Goal: Information Seeking & Learning: Learn about a topic

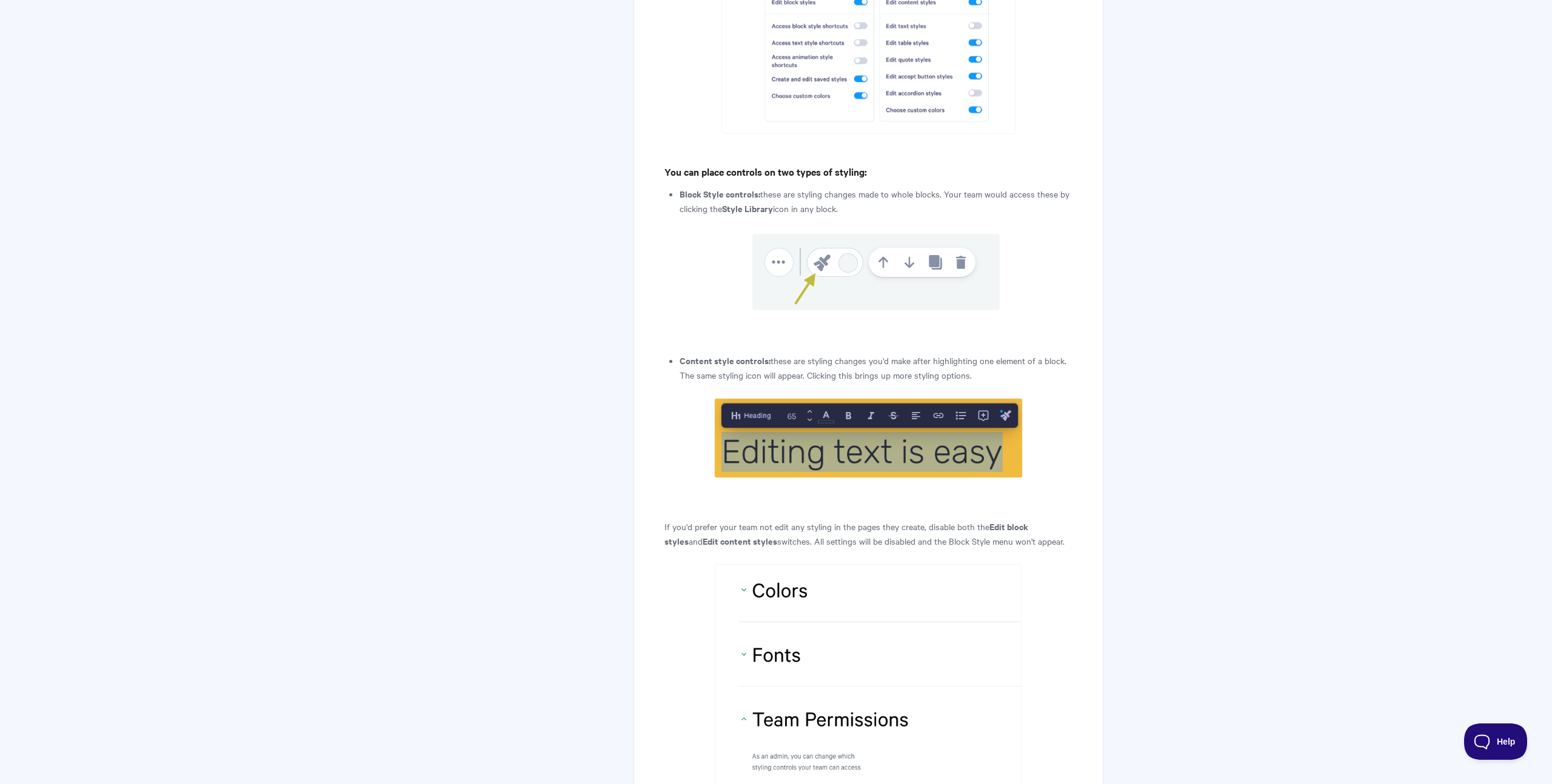
scroll to position [5476, 0]
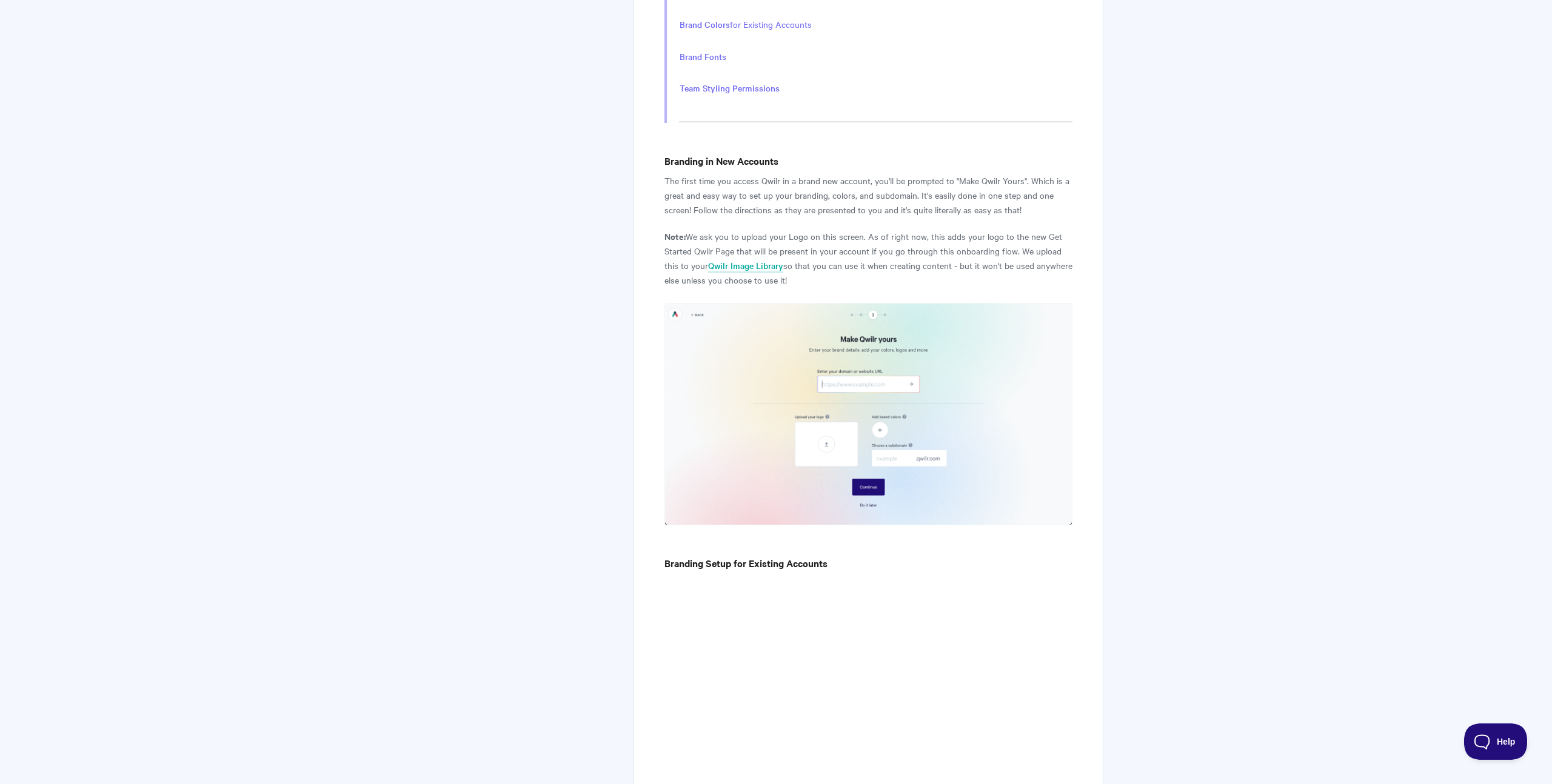
scroll to position [0, 0]
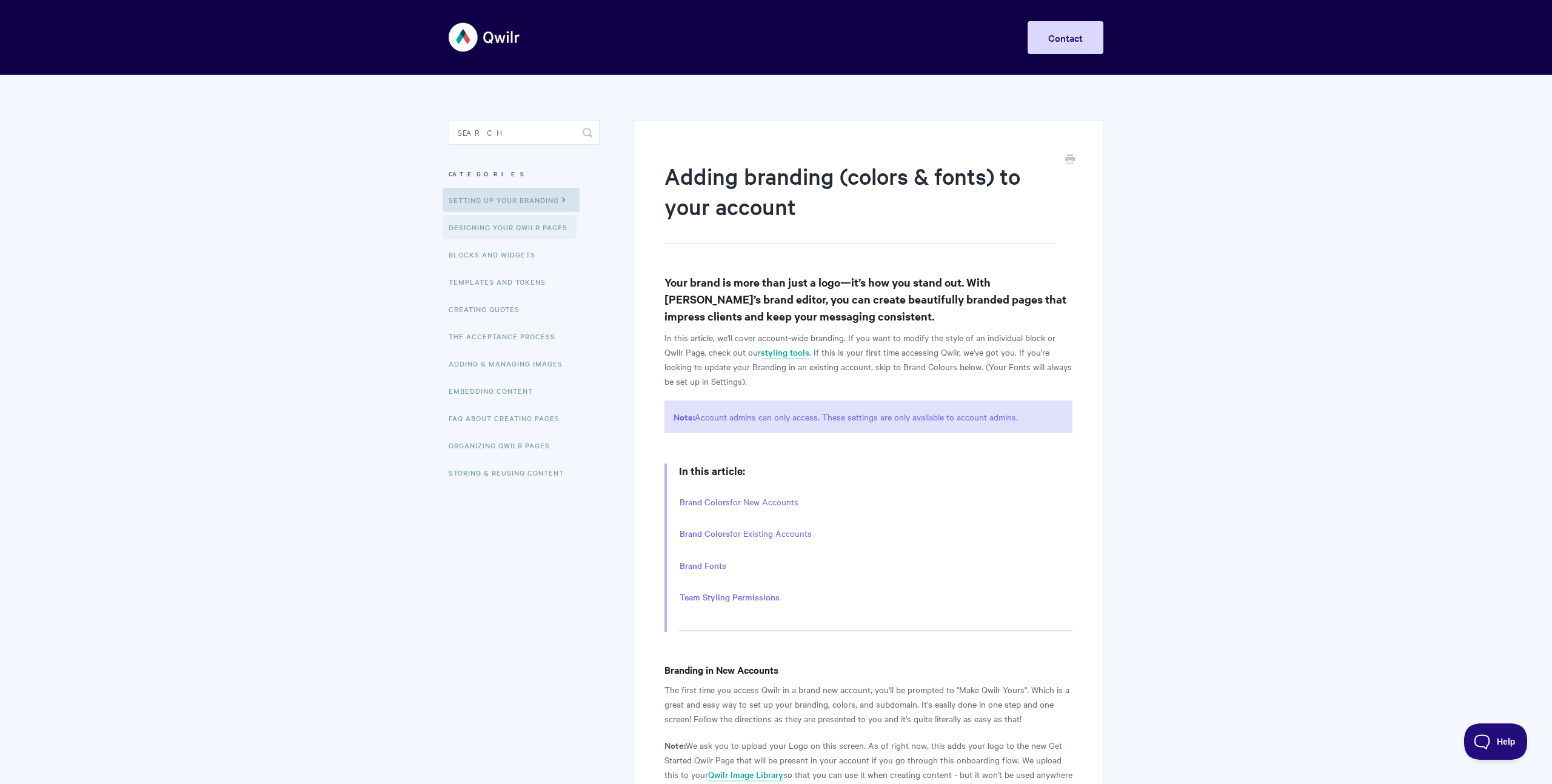
click at [491, 235] on link "Designing Your Qwilr Pages" at bounding box center [509, 227] width 134 height 24
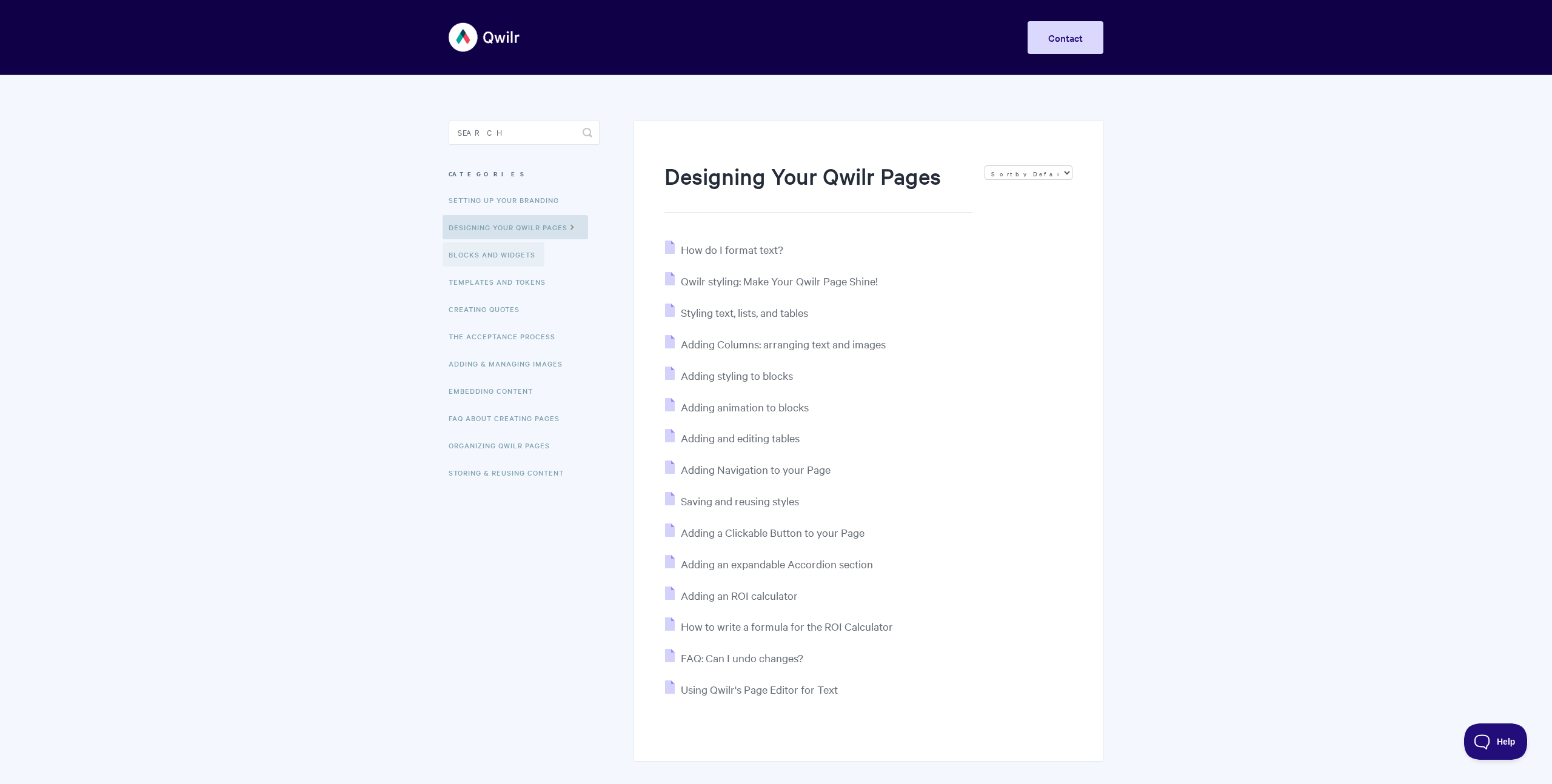
click at [489, 250] on link "Blocks and Widgets" at bounding box center [493, 254] width 102 height 24
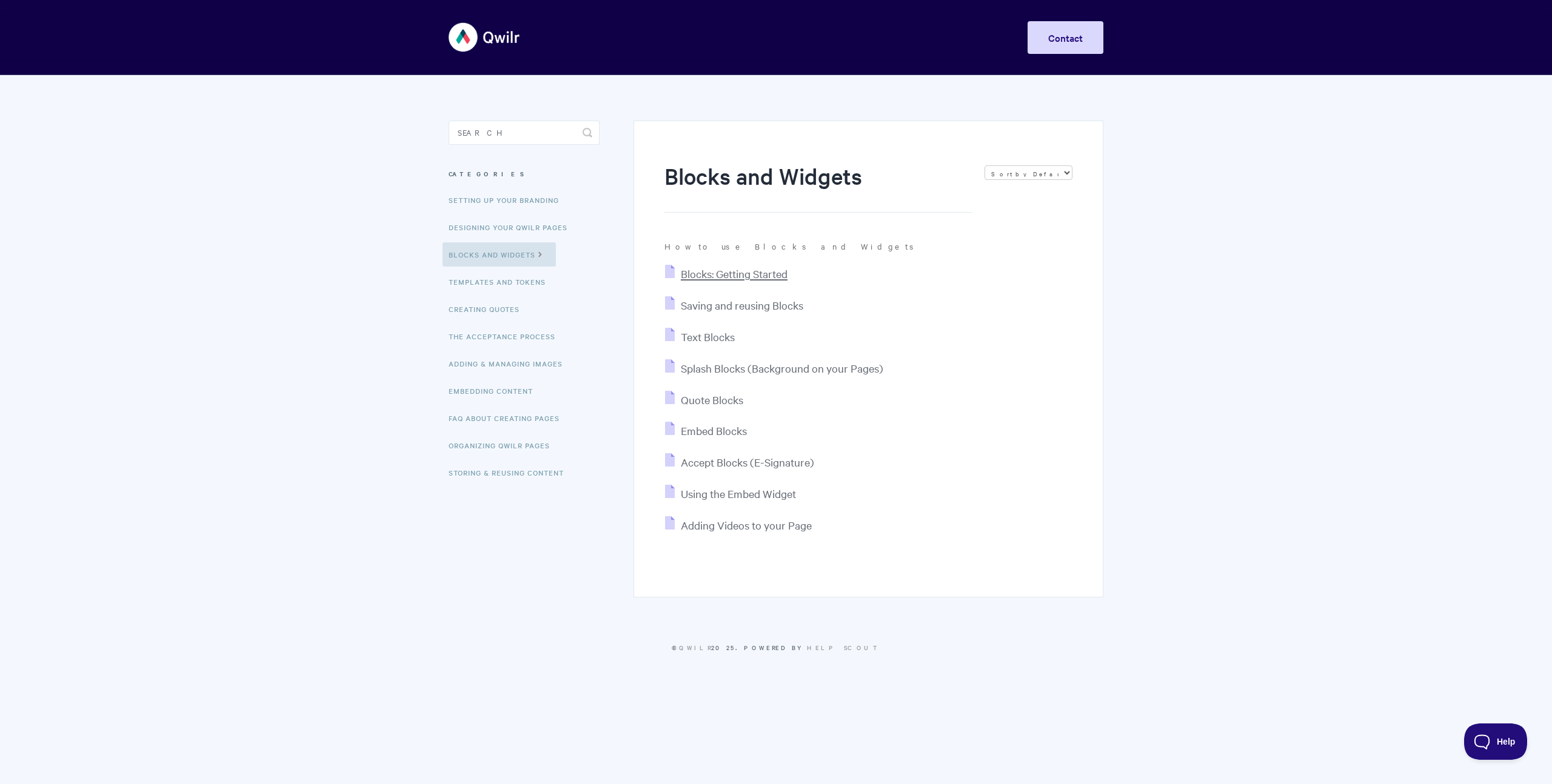
click at [710, 274] on span "Blocks: Getting Started" at bounding box center [733, 274] width 106 height 14
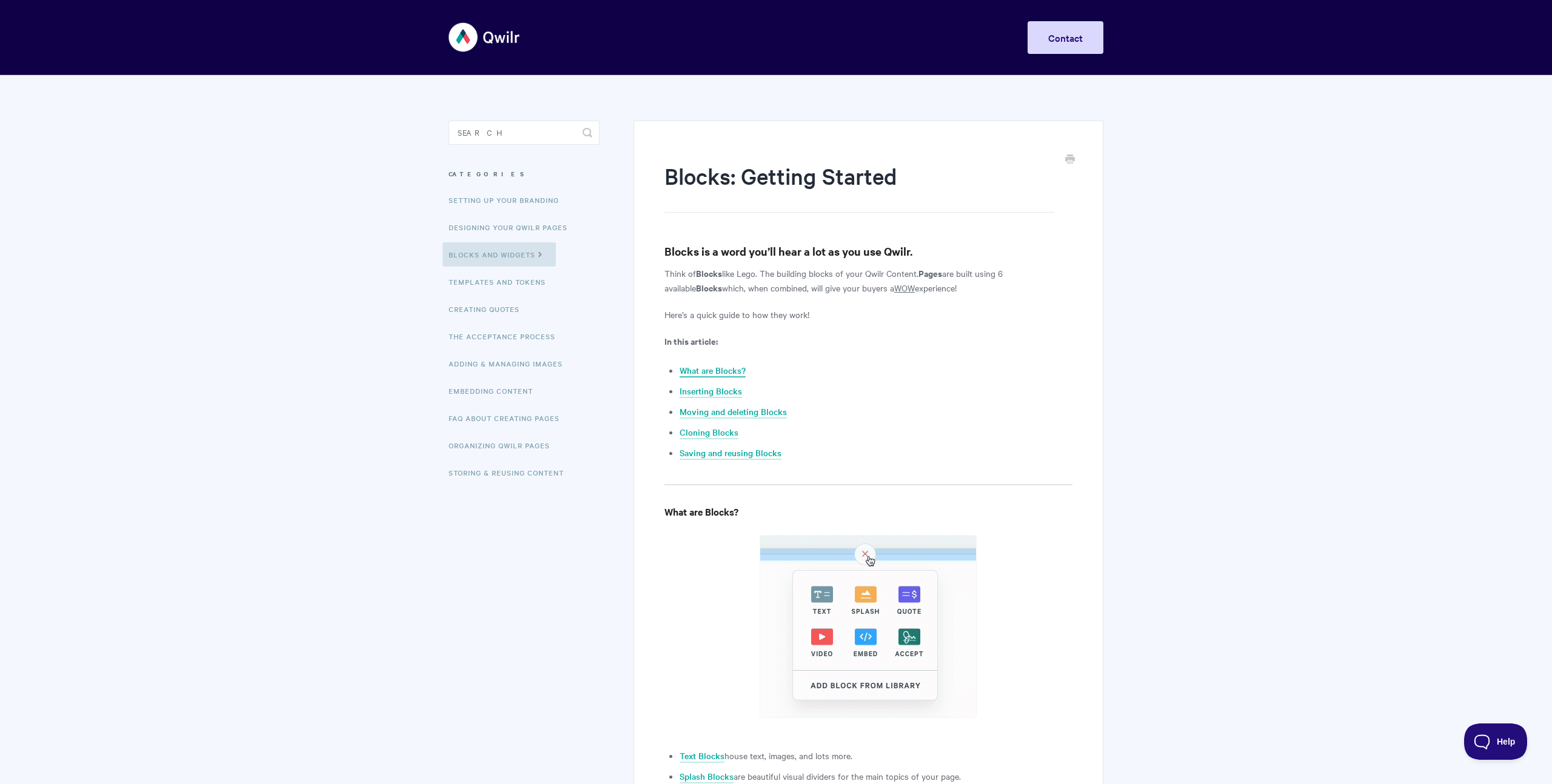
click at [717, 372] on link "What are Blocks?" at bounding box center [713, 371] width 66 height 13
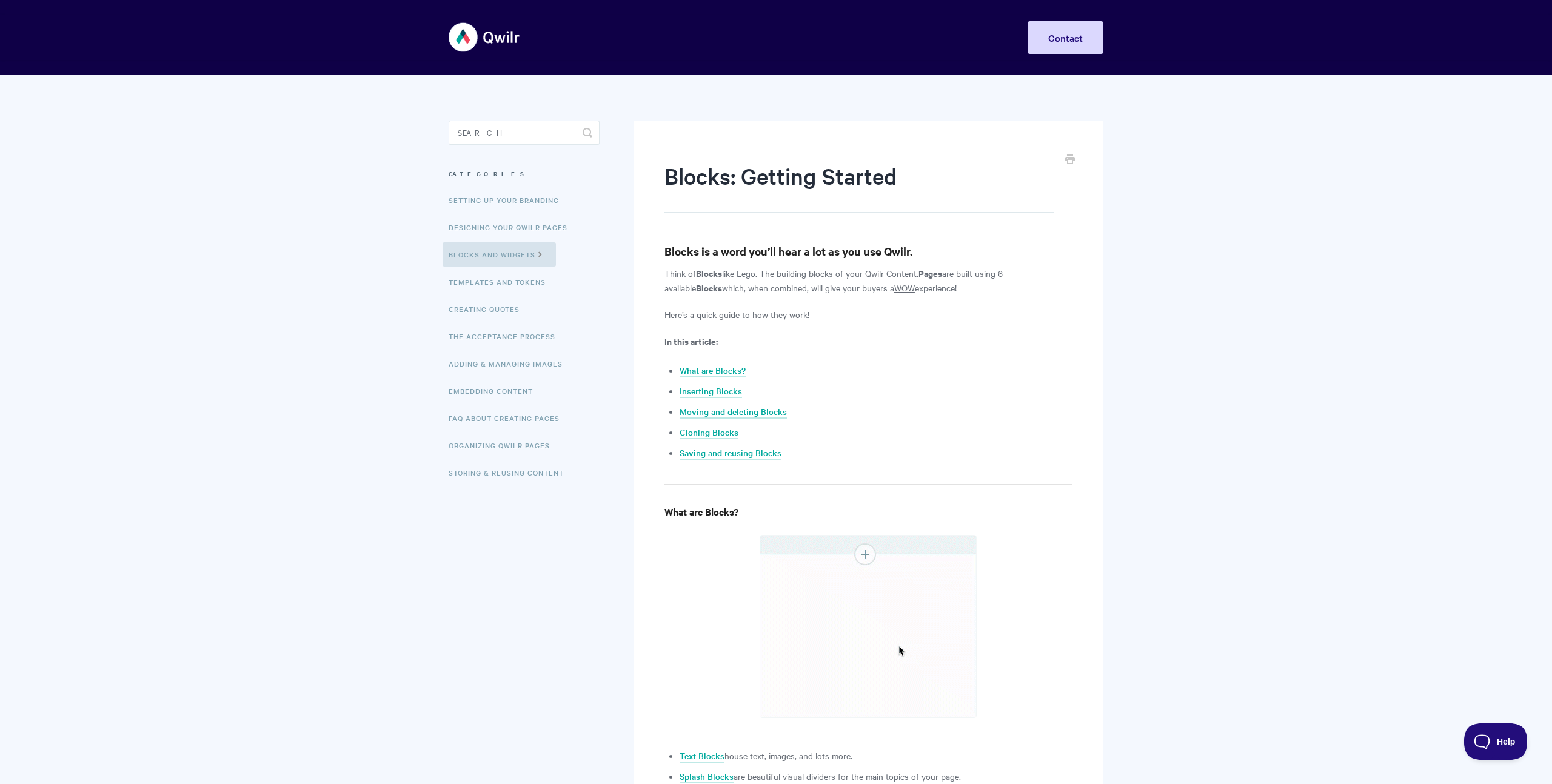
drag, startPoint x: 395, startPoint y: 261, endPoint x: 401, endPoint y: 259, distance: 6.3
